Goal: Information Seeking & Learning: Learn about a topic

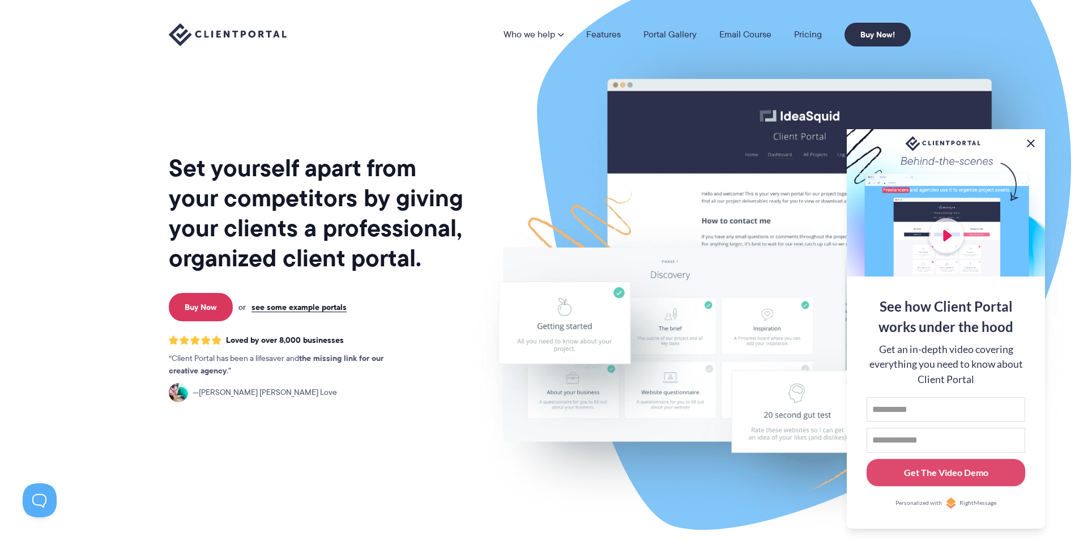
click at [1030, 137] on button at bounding box center [1031, 144] width 14 height 14
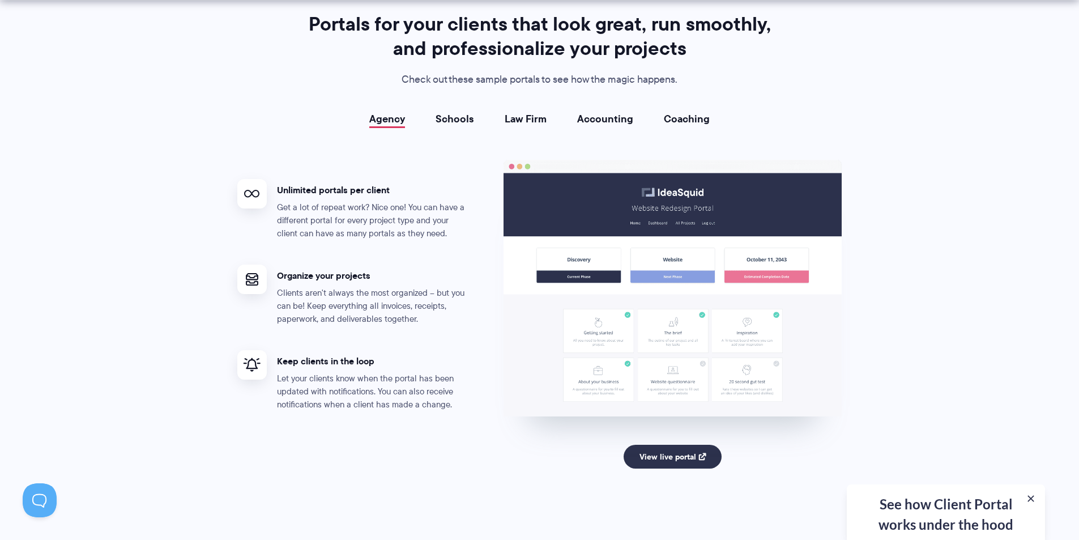
scroll to position [2096, 0]
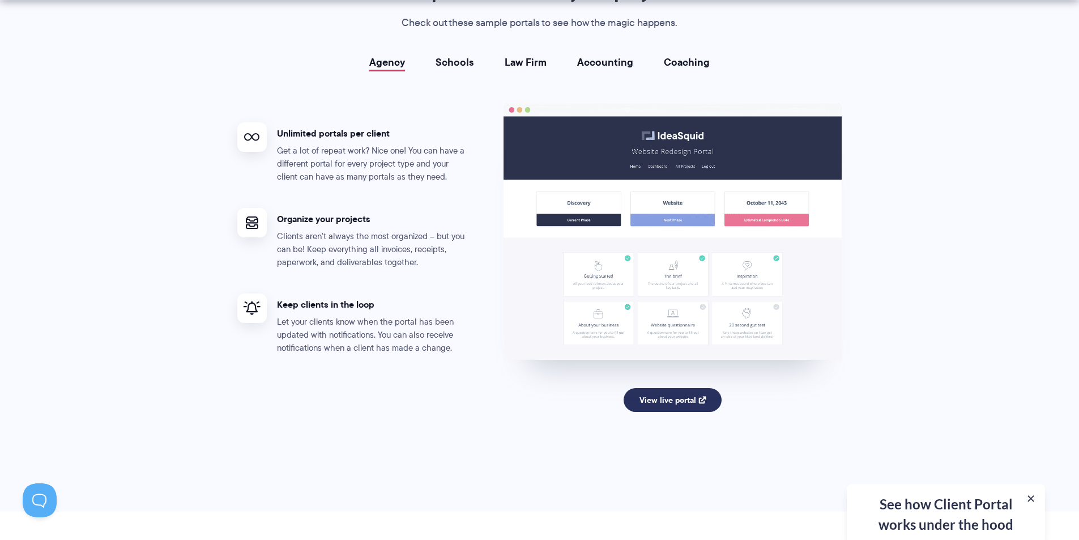
click at [662, 403] on link "View live portal" at bounding box center [673, 400] width 98 height 24
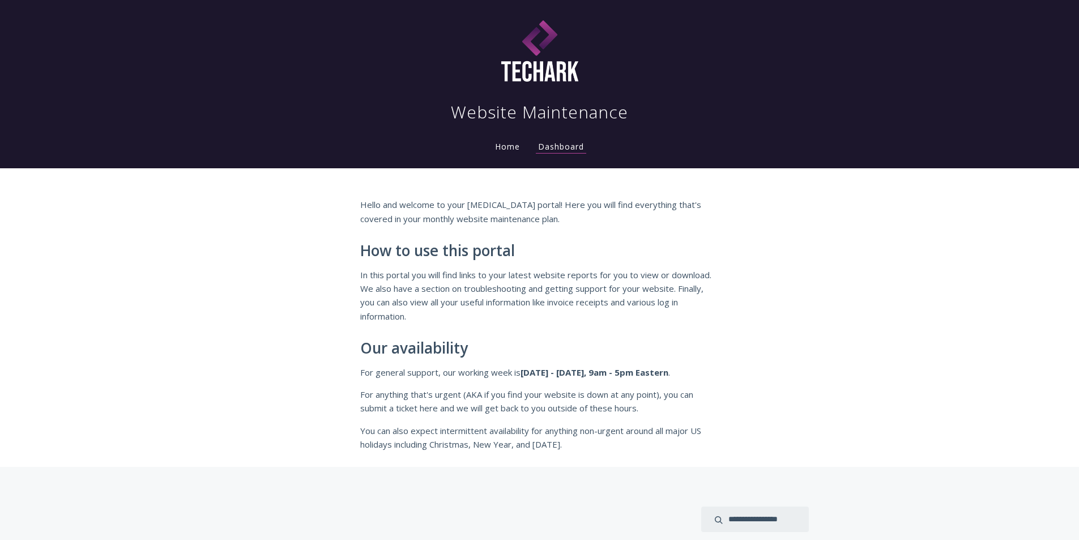
click at [286, 352] on div "Hello and welcome to your retainer portal! Here you will find everything that's…" at bounding box center [539, 317] width 1079 height 299
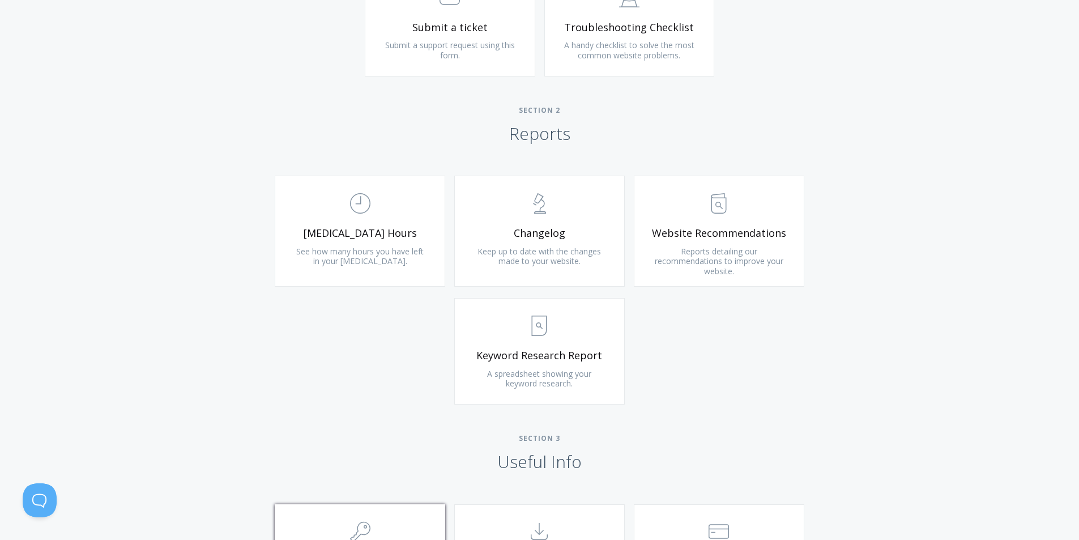
scroll to position [510, 0]
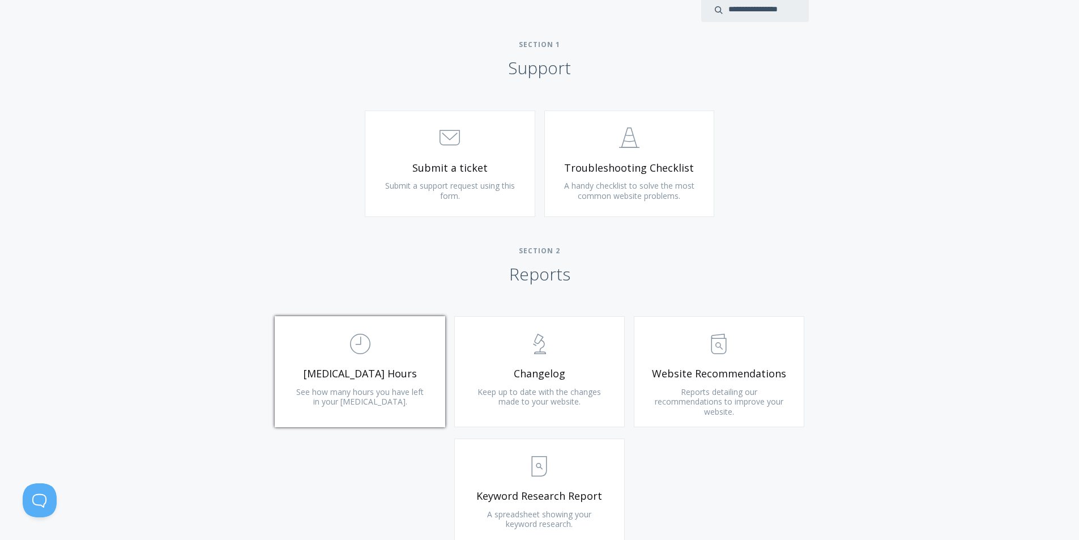
click at [368, 364] on link ".st0{fill:none;stroke:#000000;stroke-width:2;stroke-miterlimit:10;} Untitled-18…" at bounding box center [360, 371] width 171 height 111
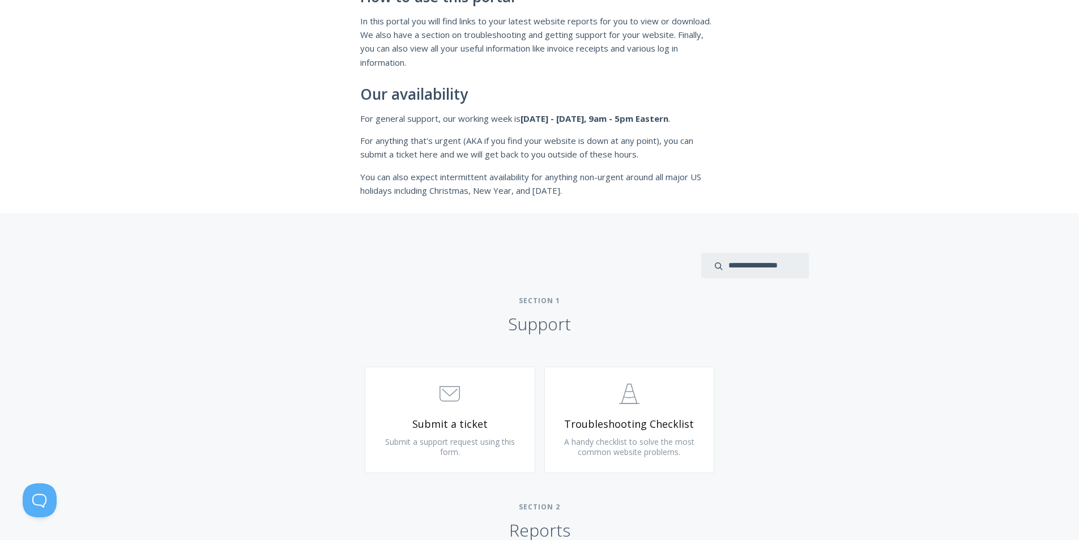
scroll to position [0, 0]
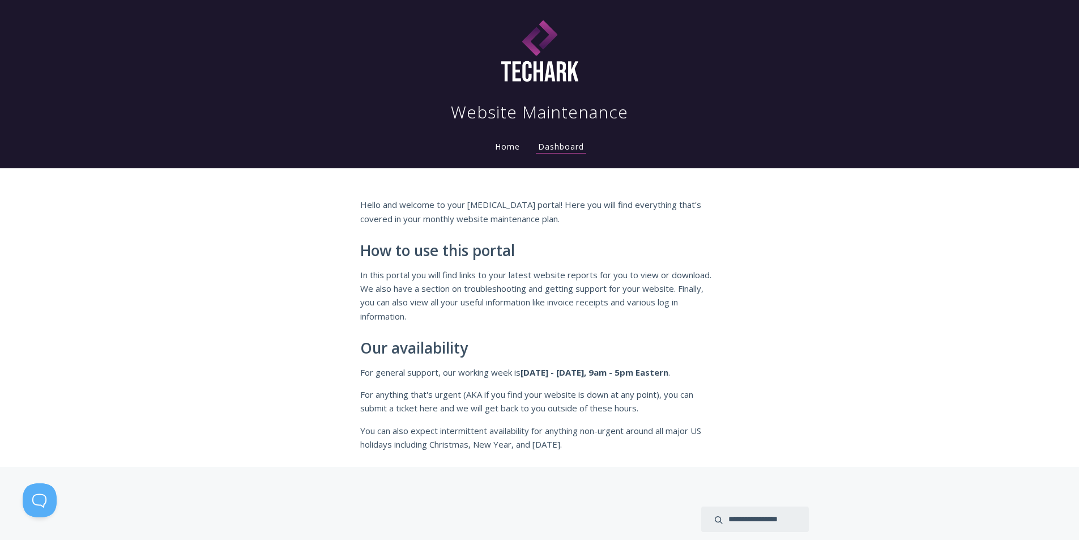
click at [508, 145] on link "Home" at bounding box center [507, 146] width 29 height 11
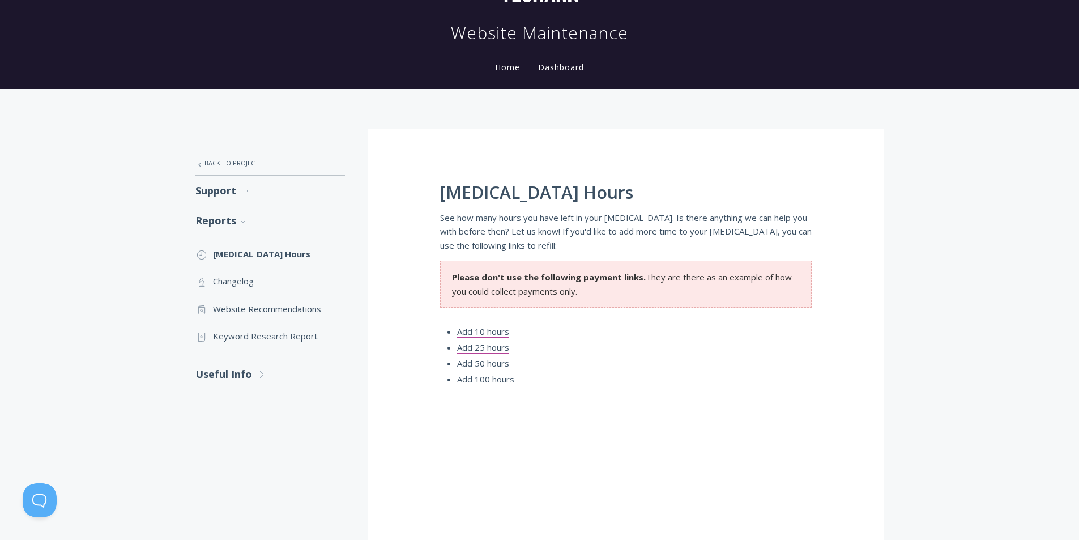
scroll to position [113, 0]
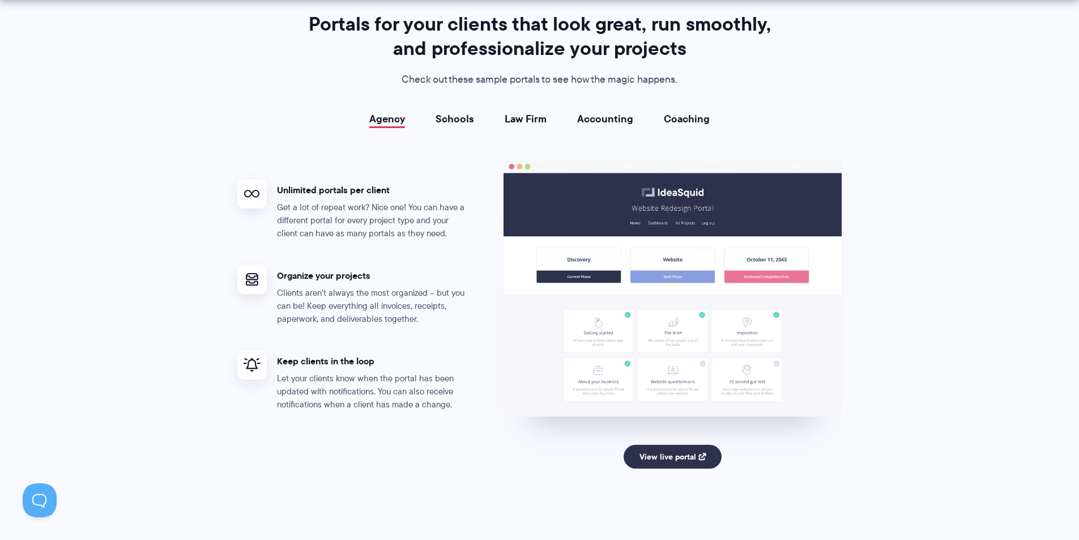
click at [448, 119] on link "Schools" at bounding box center [455, 118] width 39 height 11
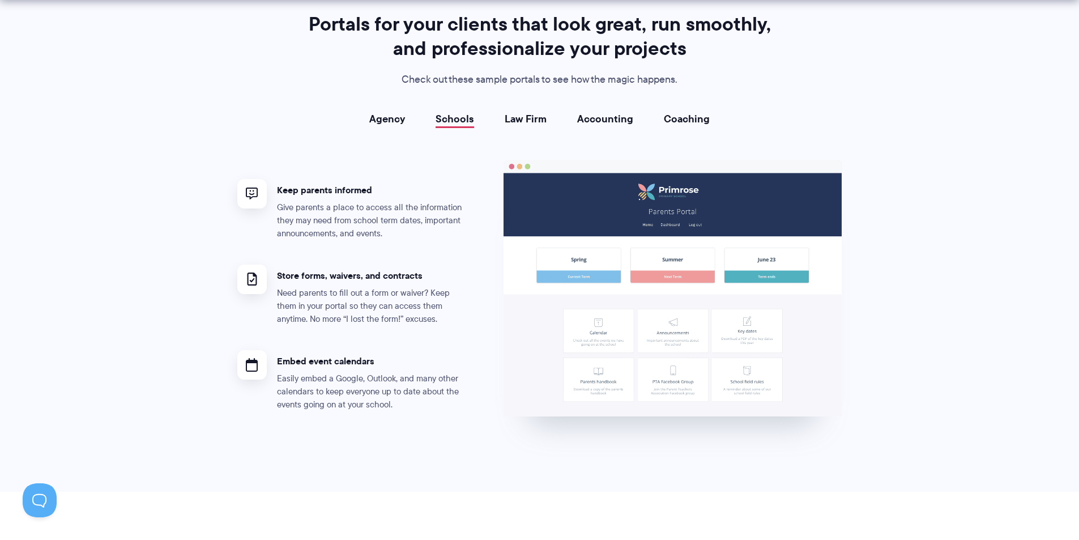
click at [515, 117] on link "Law Firm" at bounding box center [526, 118] width 42 height 11
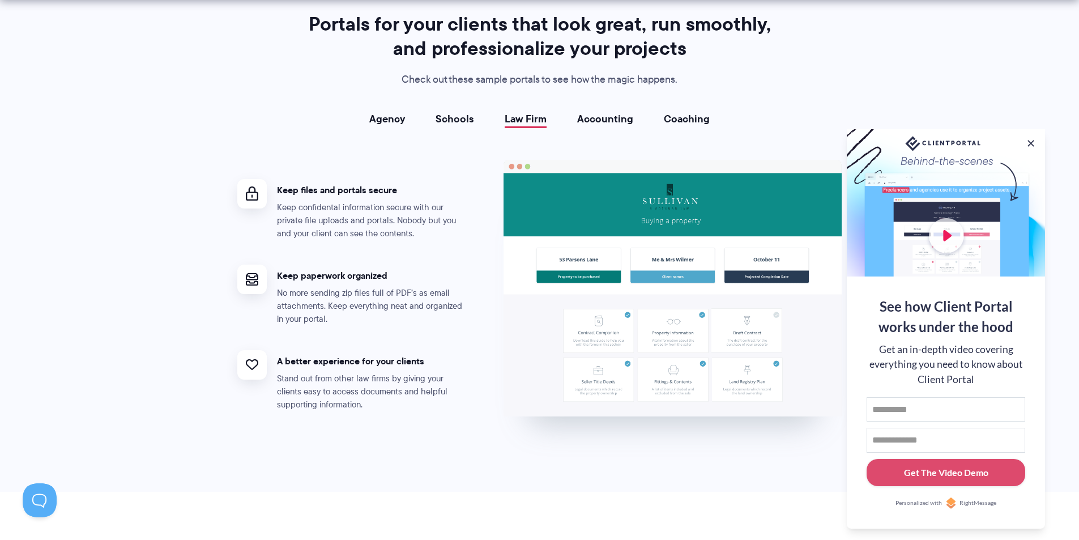
click at [612, 113] on link "Accounting" at bounding box center [605, 118] width 56 height 11
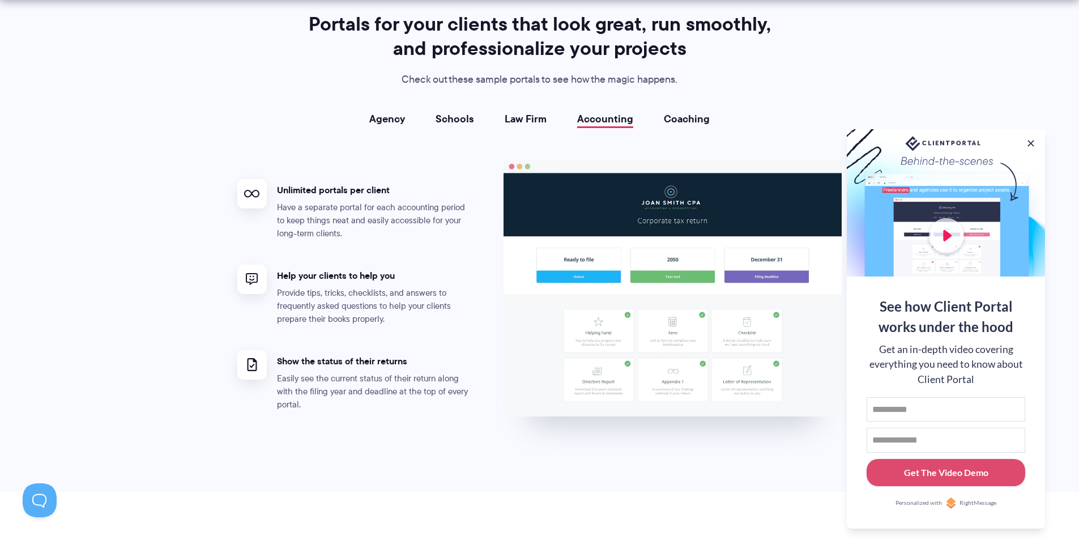
drag, startPoint x: 671, startPoint y: 118, endPoint x: 647, endPoint y: 125, distance: 24.9
click at [671, 118] on link "Coaching" at bounding box center [687, 118] width 46 height 11
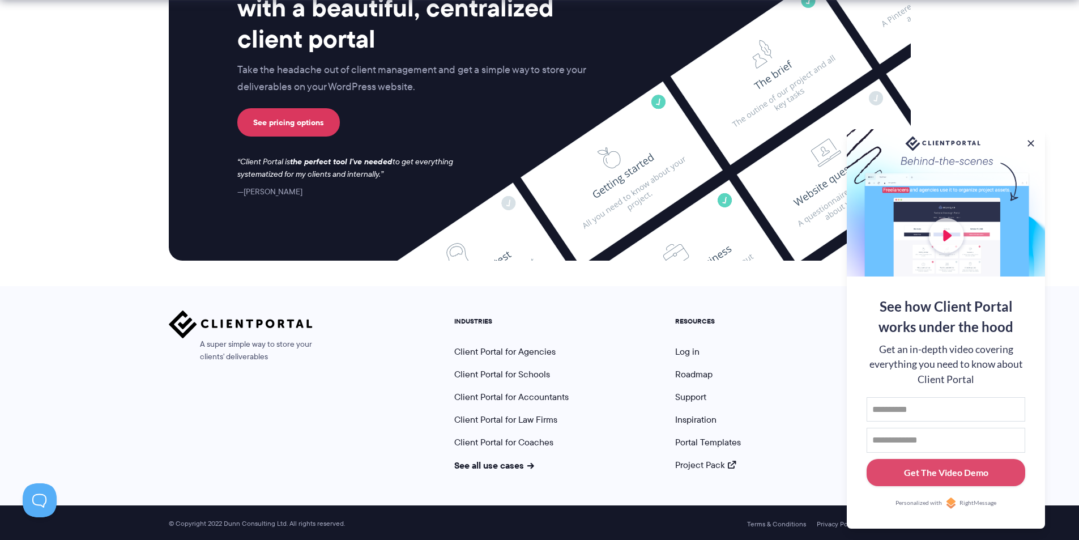
scroll to position [4591, 0]
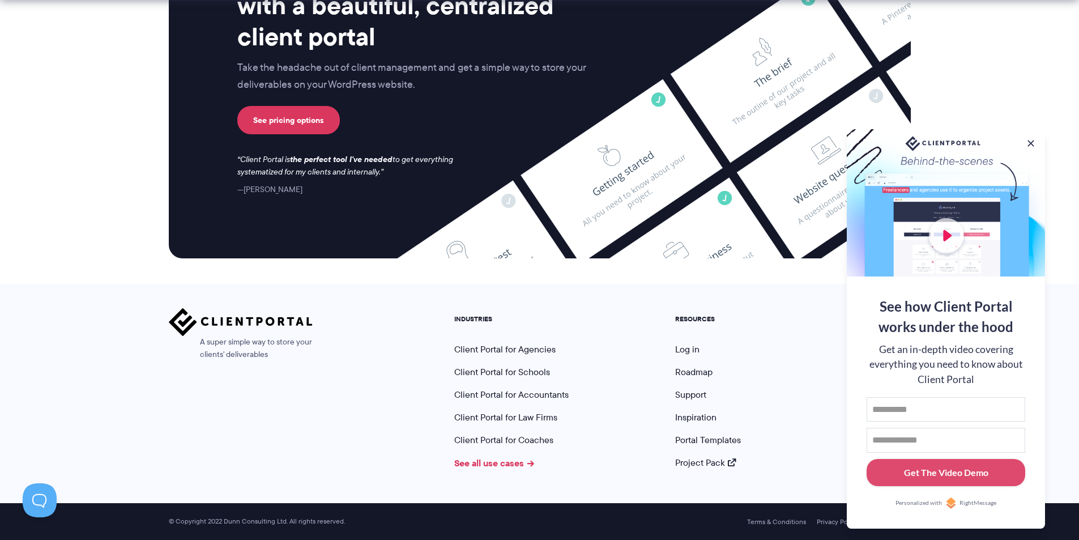
click at [517, 463] on link "See all use cases" at bounding box center [494, 463] width 80 height 14
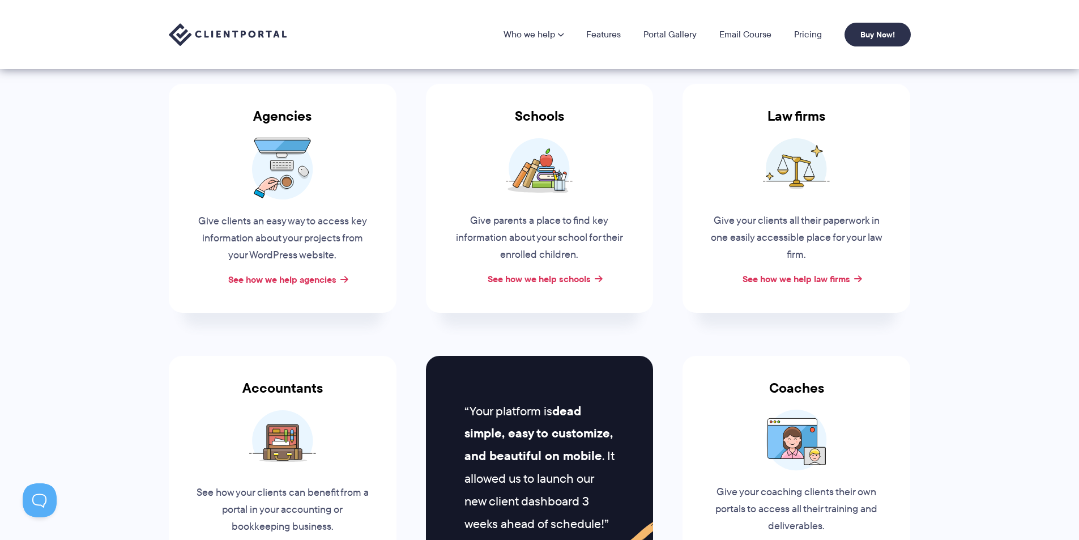
scroll to position [170, 0]
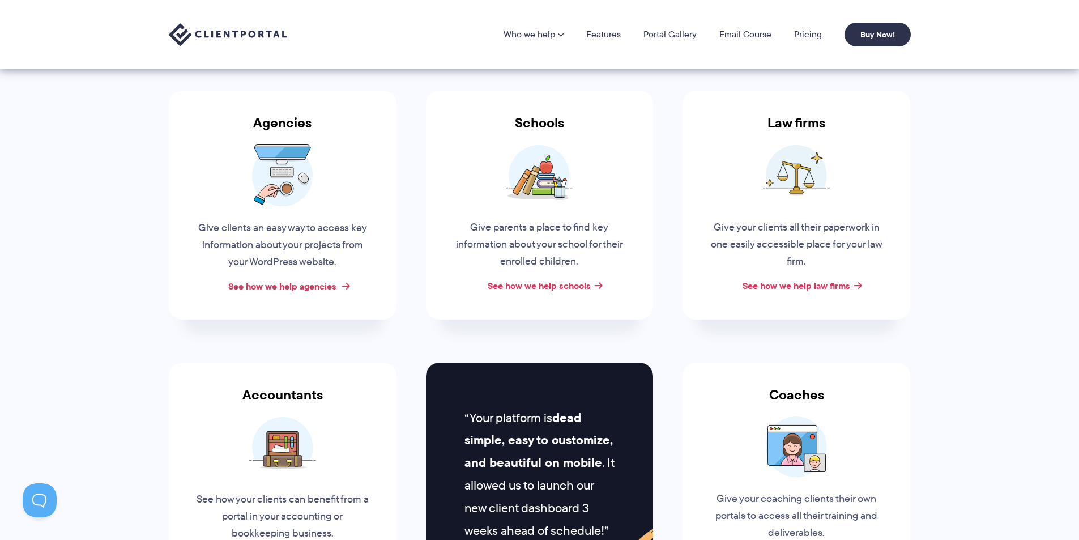
click at [323, 286] on link "See how we help agencies" at bounding box center [282, 286] width 108 height 14
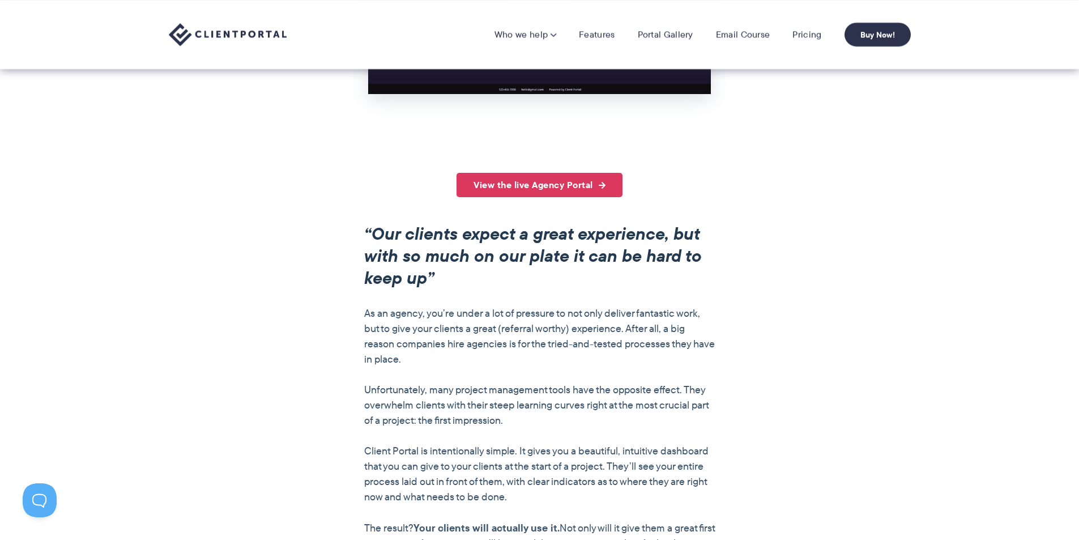
scroll to position [736, 0]
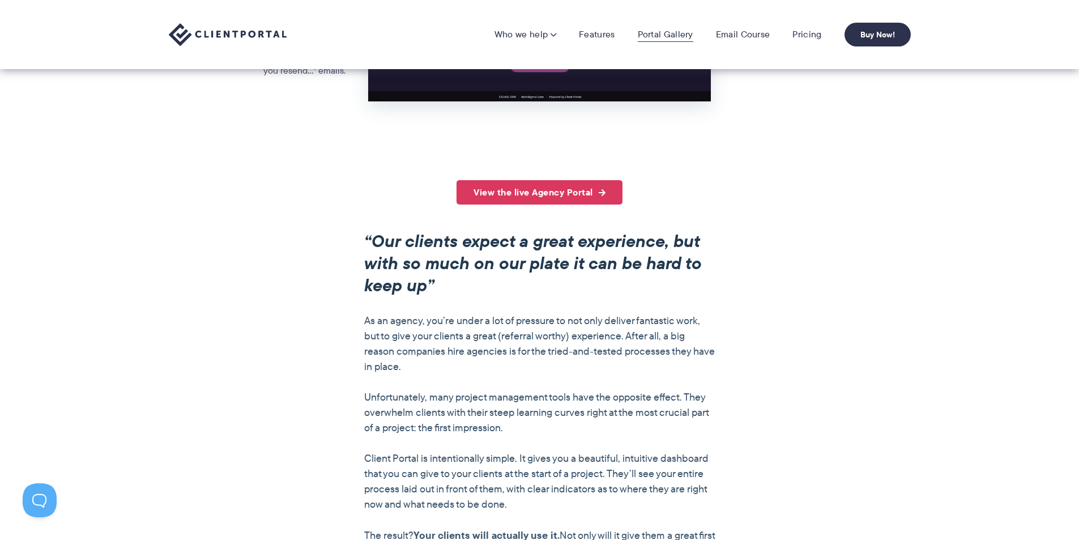
click at [683, 35] on link "Portal Gallery" at bounding box center [666, 34] width 56 height 11
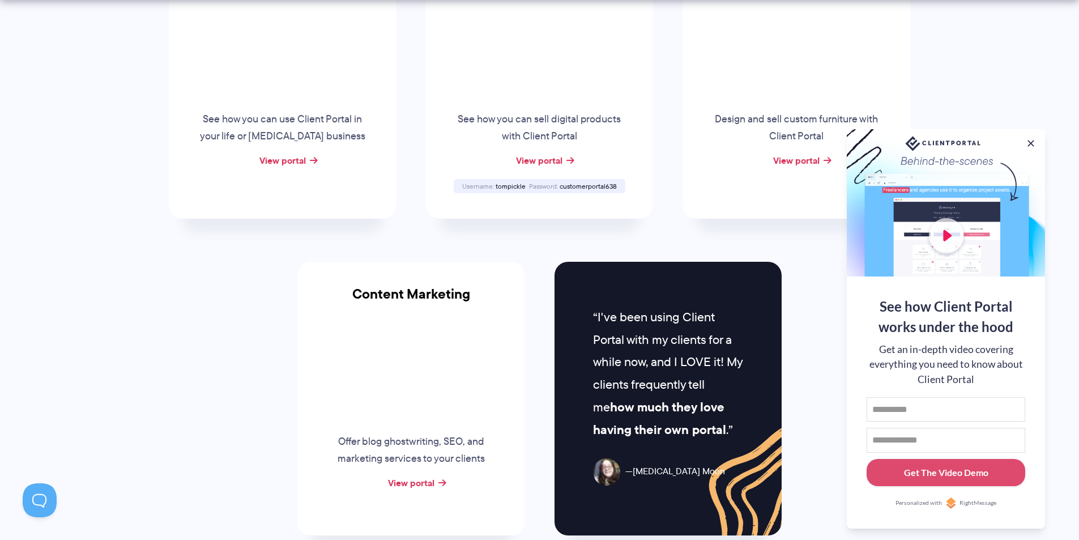
scroll to position [963, 0]
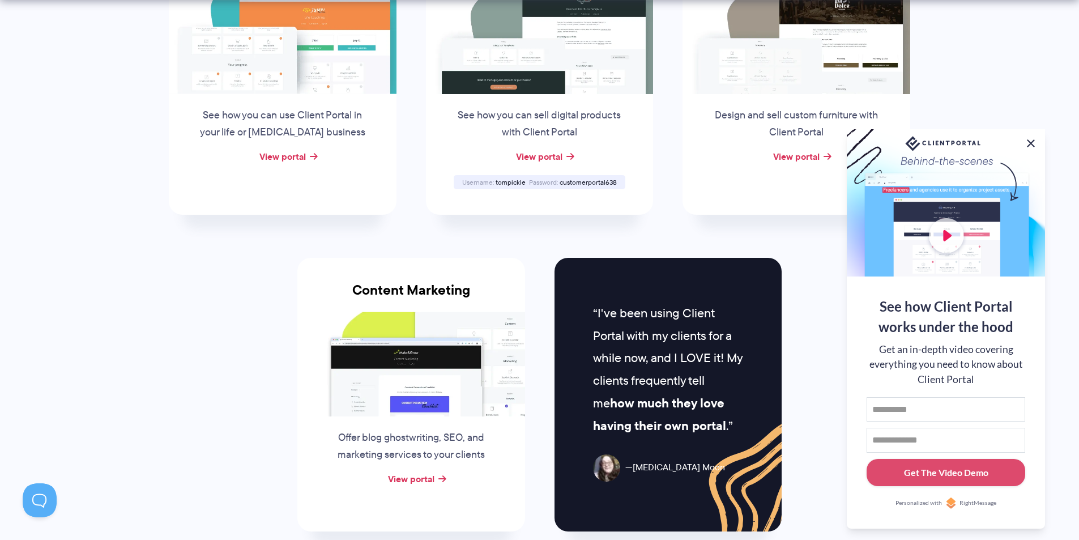
click at [1032, 144] on button at bounding box center [1031, 144] width 14 height 14
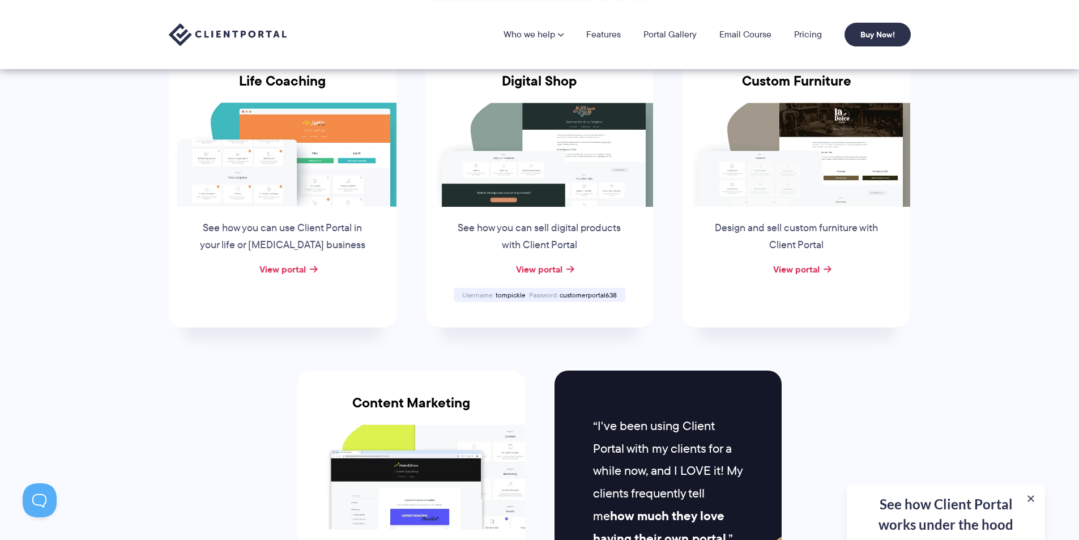
scroll to position [850, 0]
click at [806, 271] on link "View portal" at bounding box center [796, 270] width 46 height 14
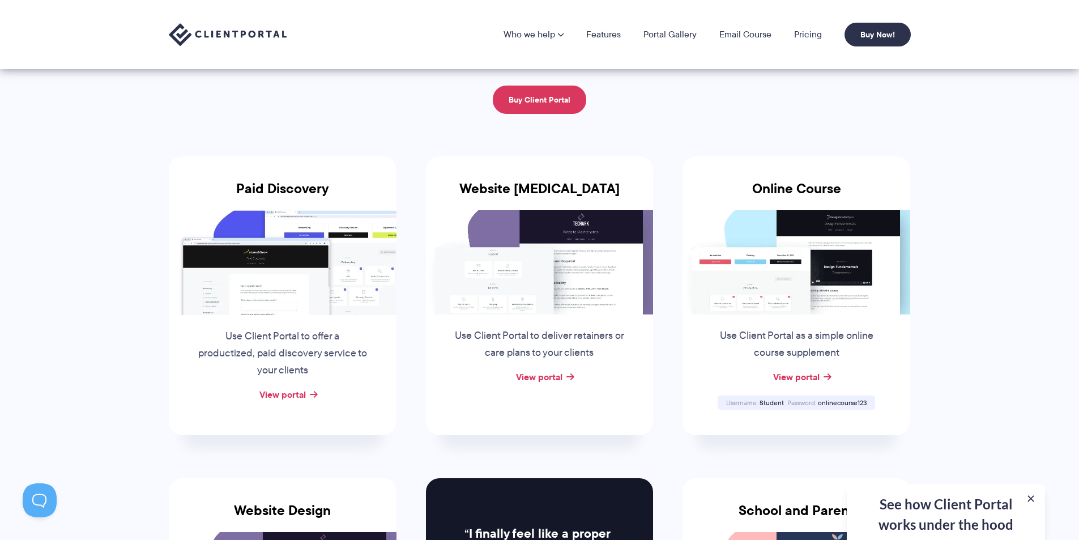
scroll to position [57, 0]
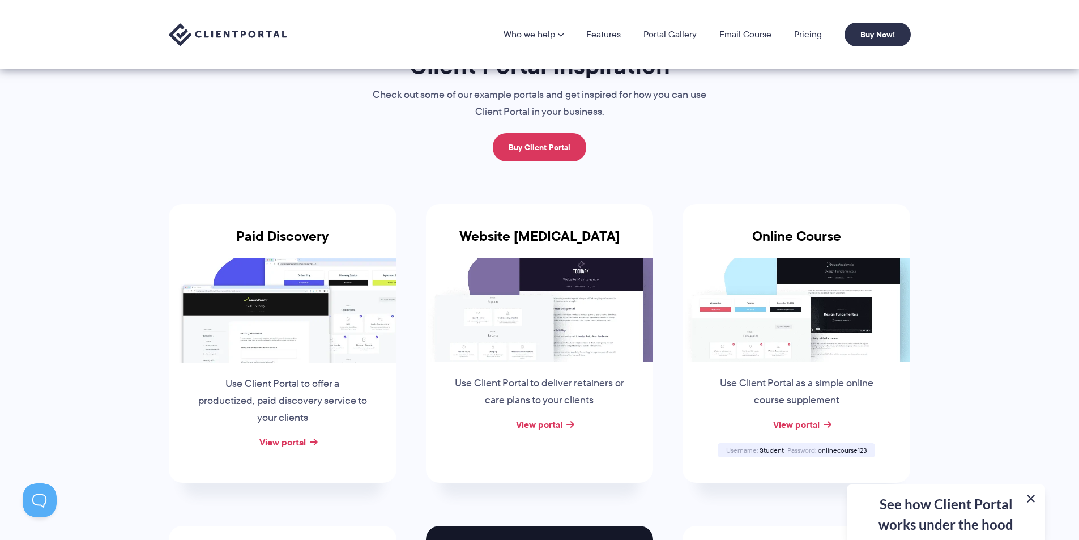
click at [1034, 496] on button at bounding box center [1031, 499] width 14 height 14
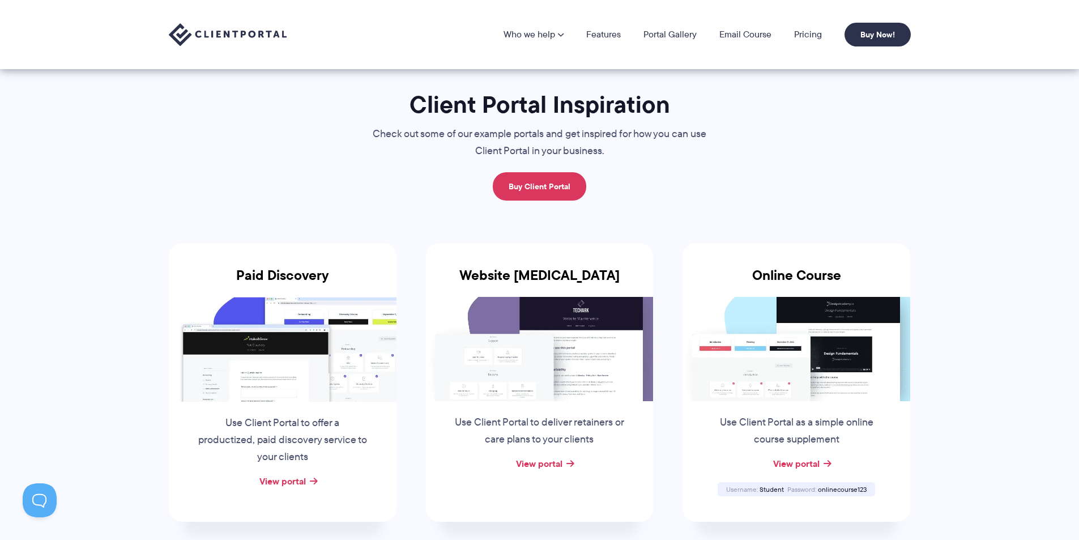
scroll to position [0, 0]
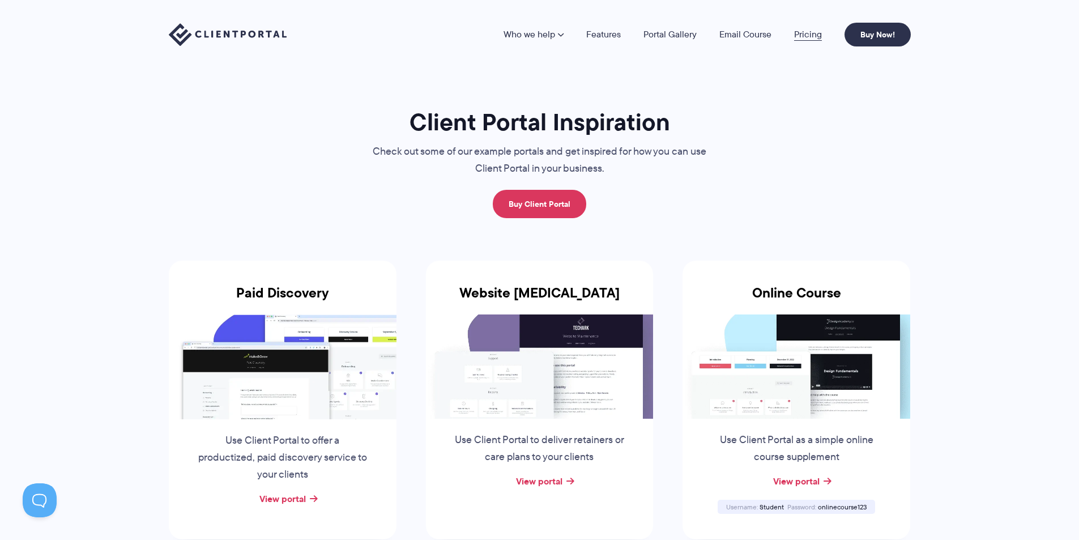
click at [811, 32] on link "Pricing" at bounding box center [808, 34] width 28 height 9
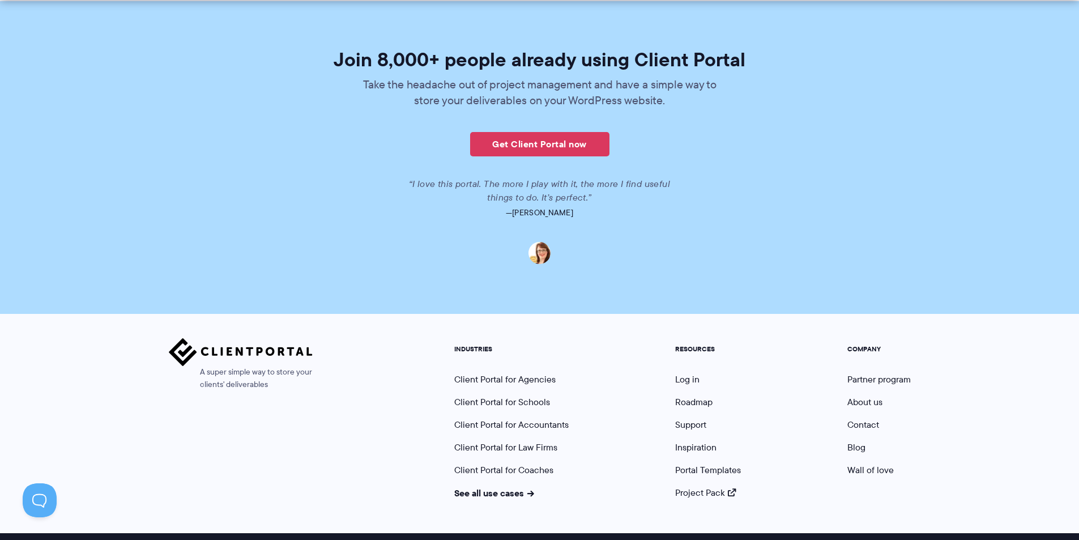
scroll to position [2754, 0]
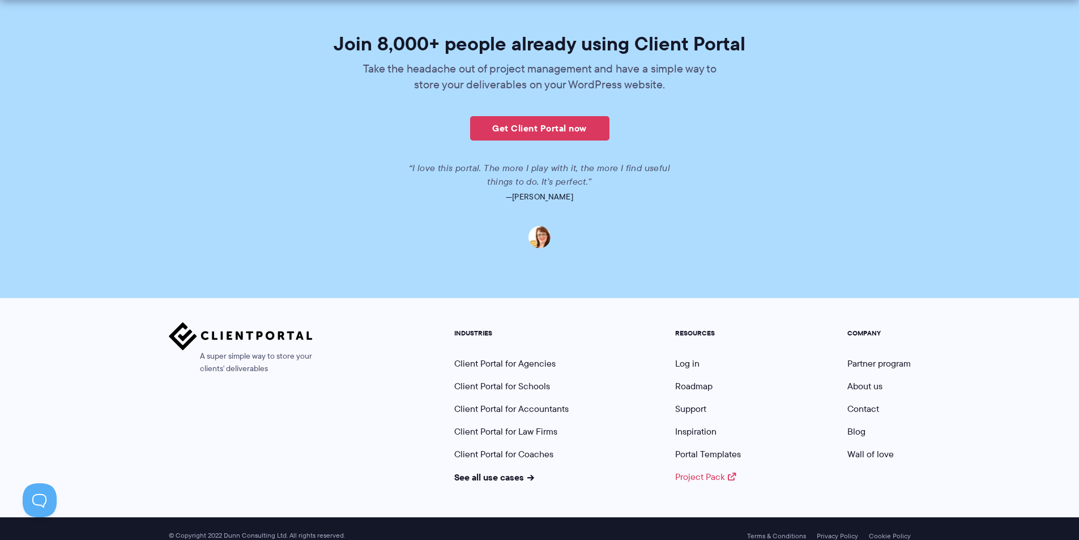
click at [692, 470] on link "Project Pack" at bounding box center [705, 476] width 61 height 13
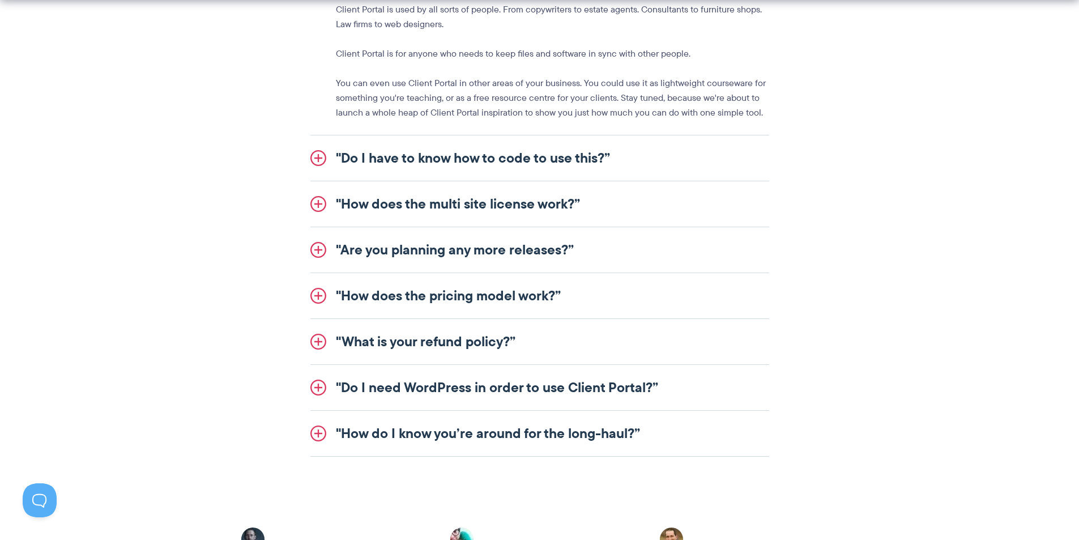
scroll to position [1394, 0]
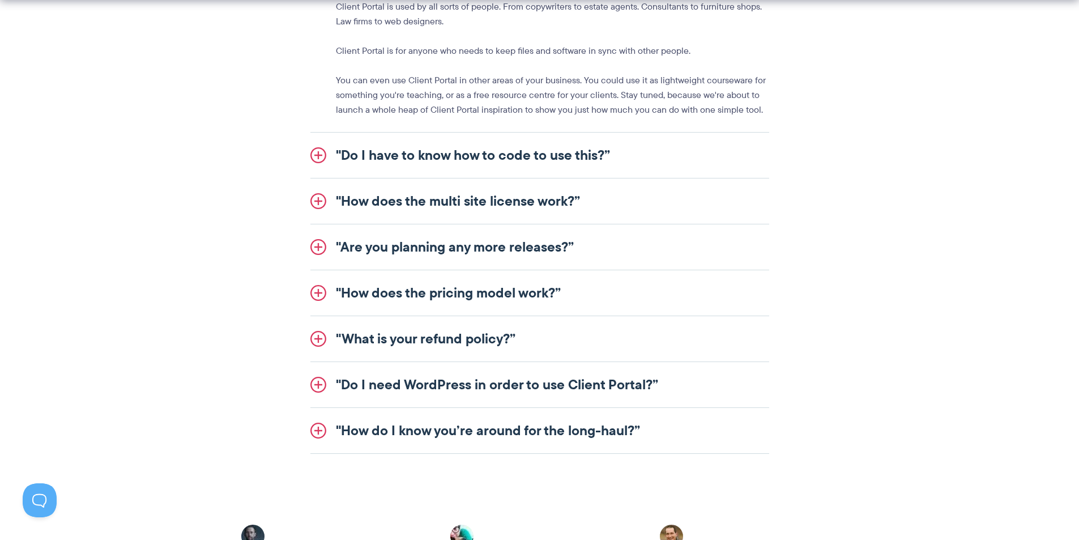
click at [441, 202] on link ""How does the multi site license work?”" at bounding box center [539, 200] width 459 height 45
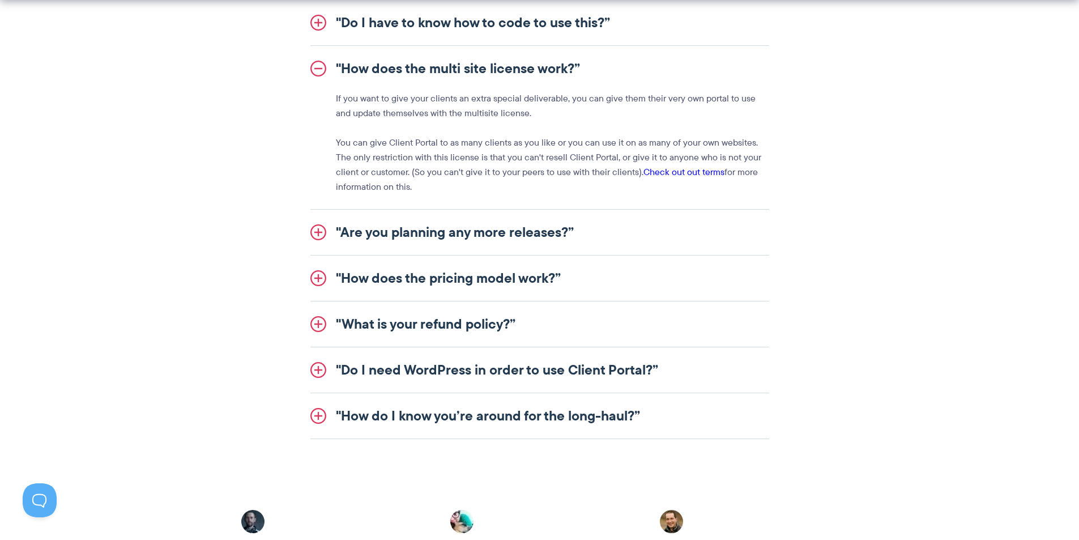
click at [442, 278] on link ""How does the pricing model work?”" at bounding box center [539, 277] width 459 height 45
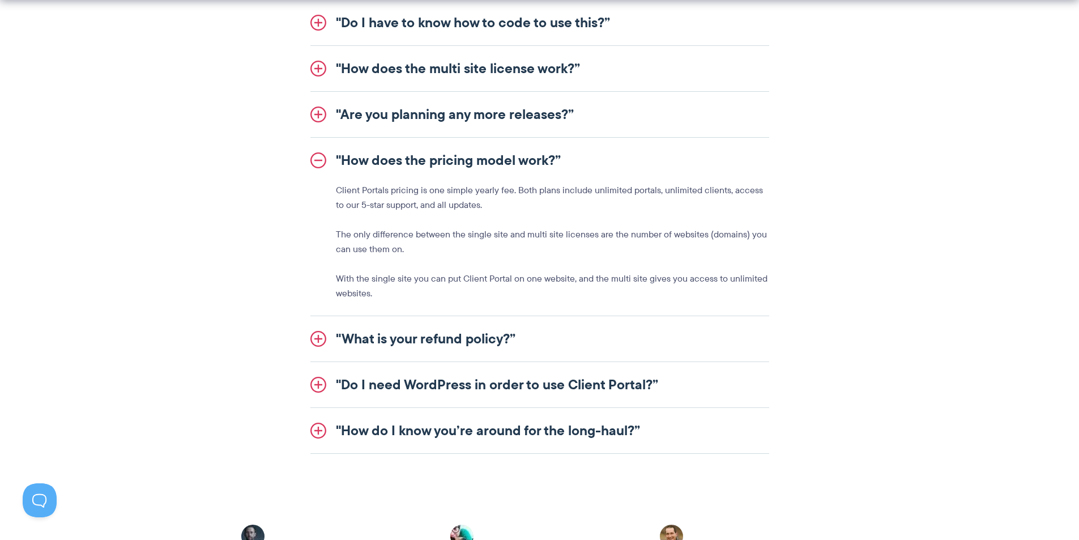
click at [481, 332] on link ""What is your refund policy?”" at bounding box center [539, 338] width 459 height 45
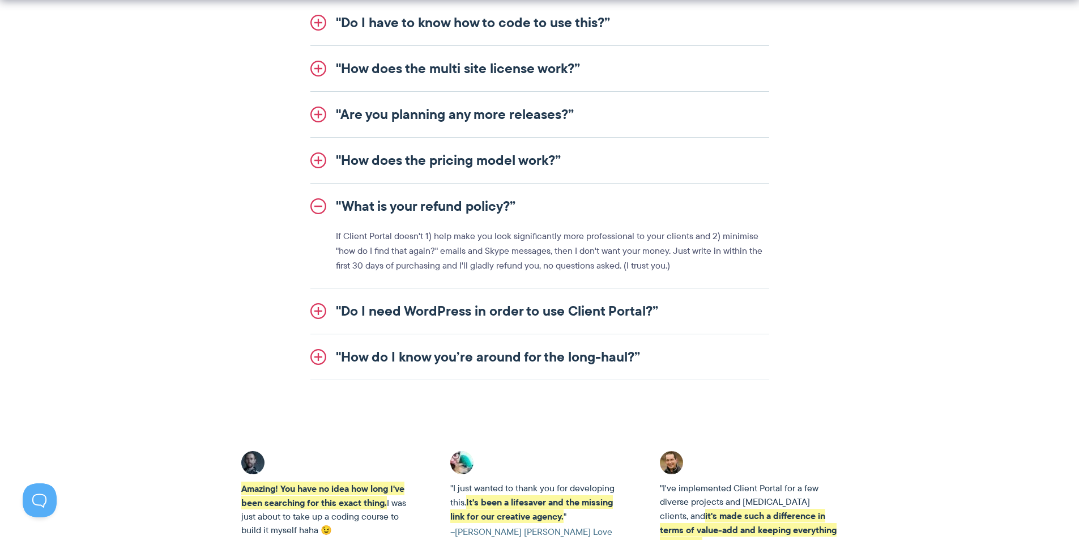
click at [429, 305] on link ""Do I need WordPress in order to use Client Portal?”" at bounding box center [539, 310] width 459 height 45
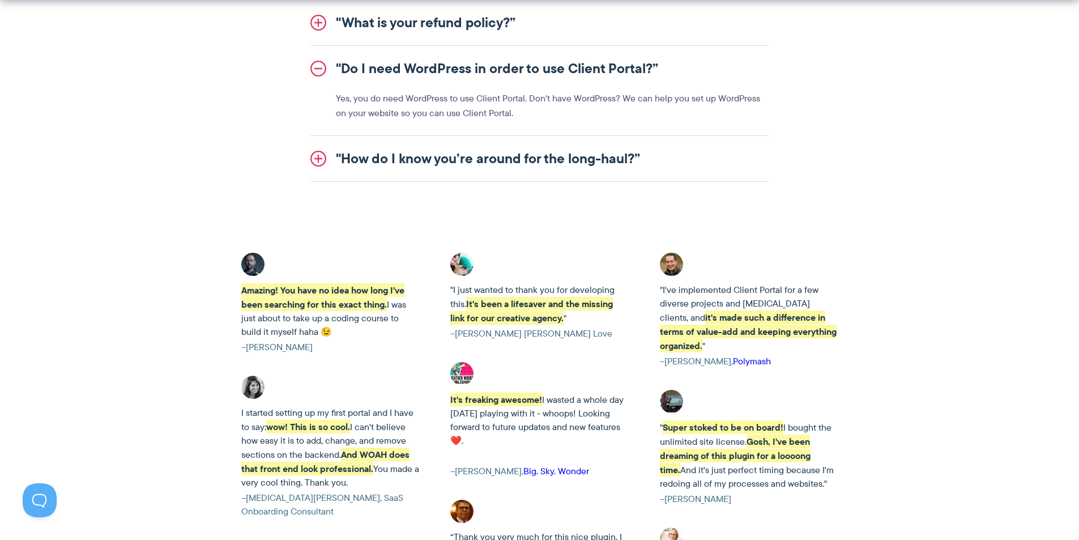
scroll to position [1677, 0]
